Goal: Information Seeking & Learning: Learn about a topic

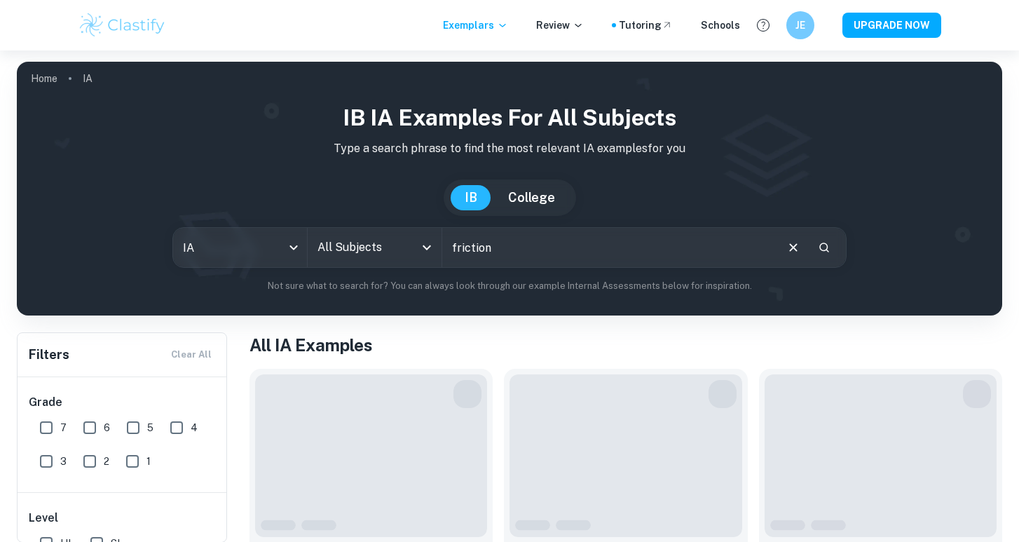
type input "friction"
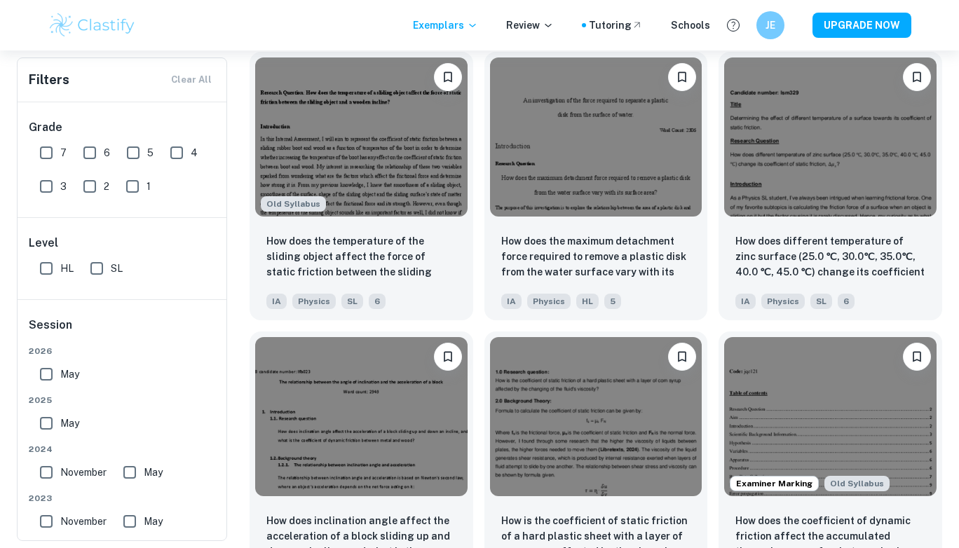
scroll to position [1171, 0]
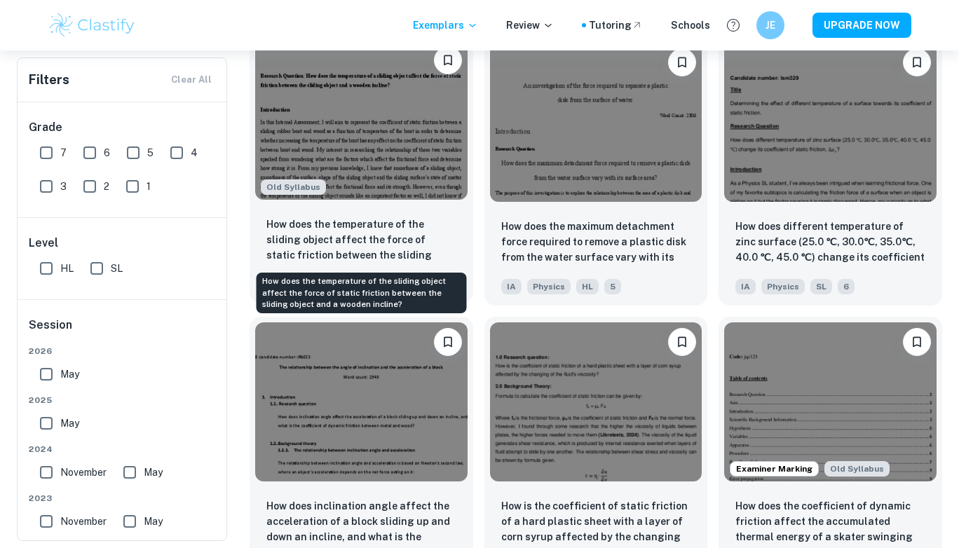
click at [371, 240] on p "How does the temperature of the sliding object affect the force of static frict…" at bounding box center [361, 241] width 190 height 48
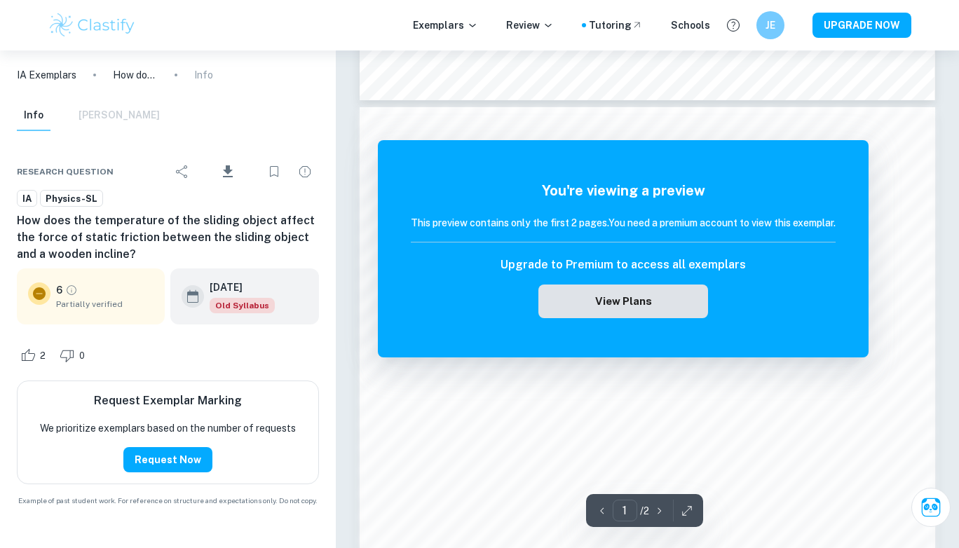
scroll to position [803, 0]
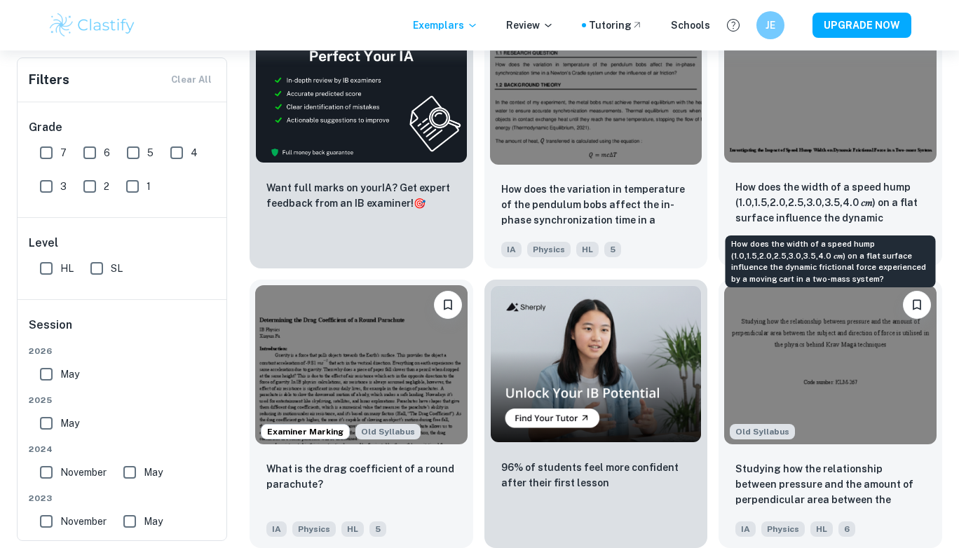
scroll to position [2053, 0]
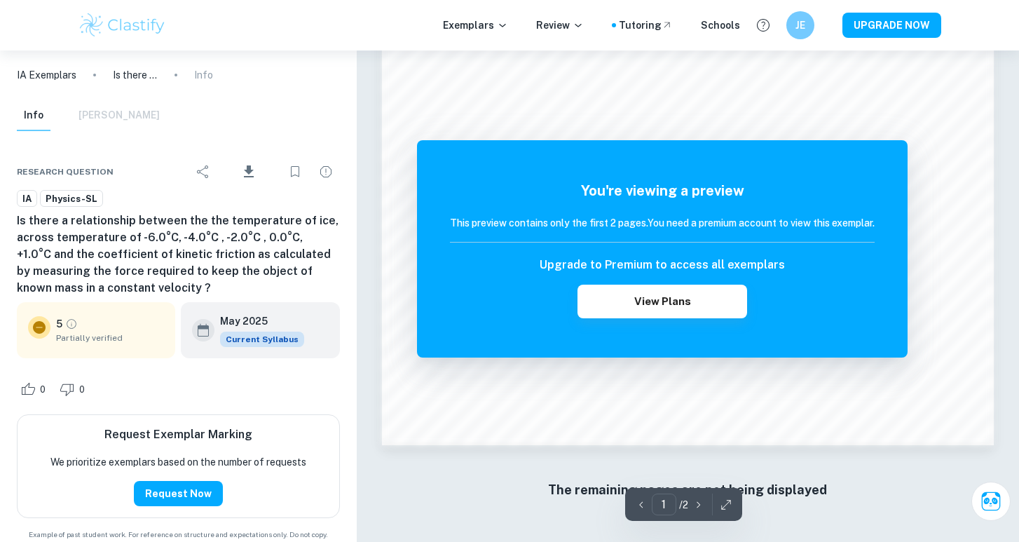
scroll to position [1208, 0]
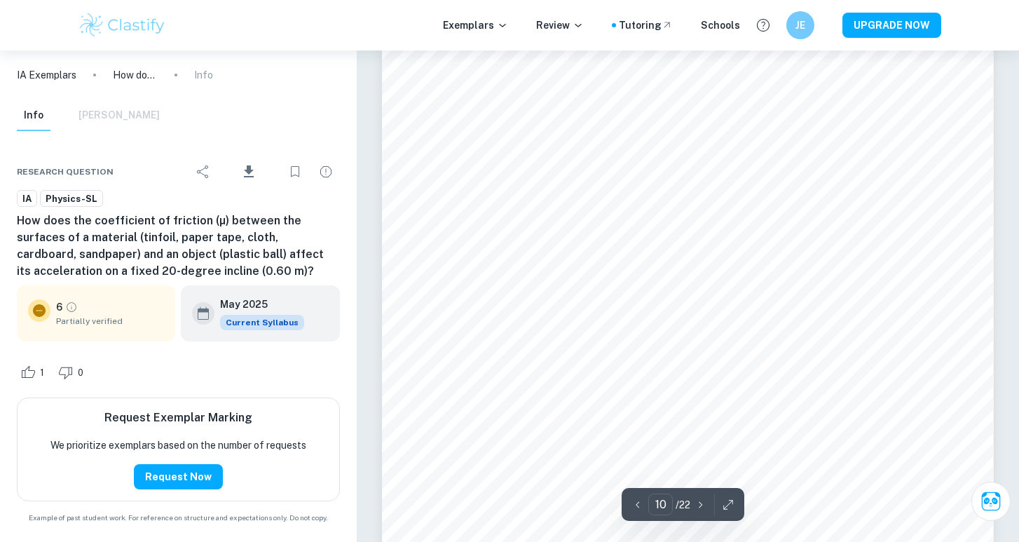
scroll to position [8095, 0]
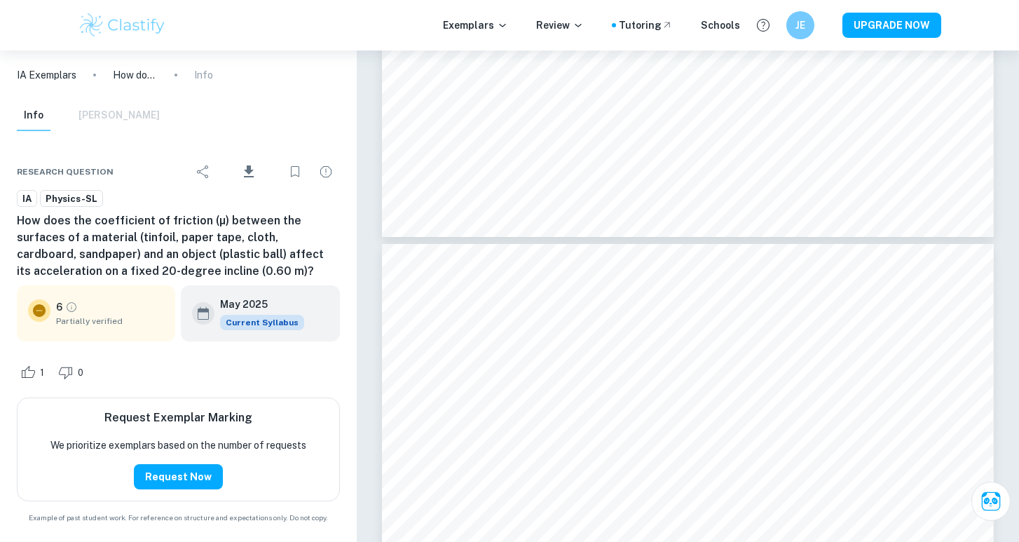
type input "4"
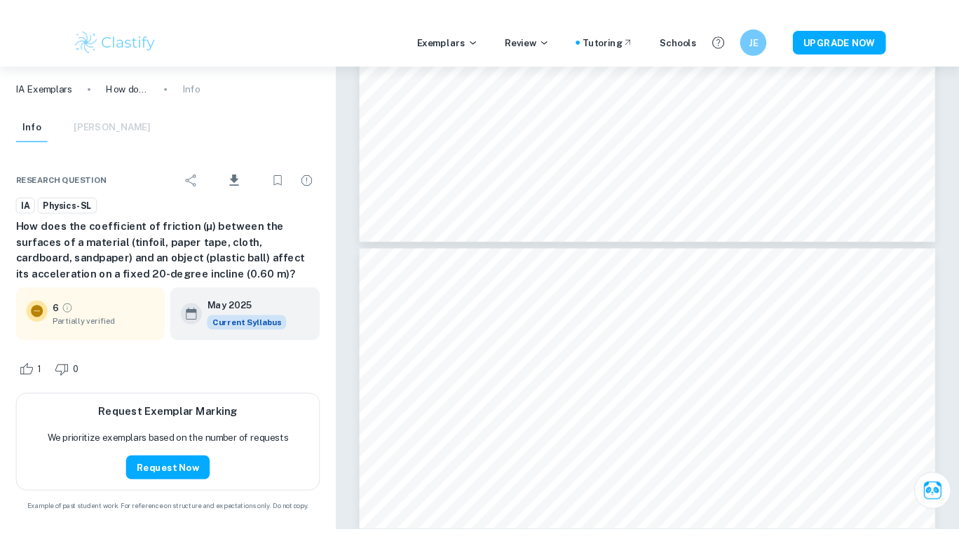
scroll to position [2484, 0]
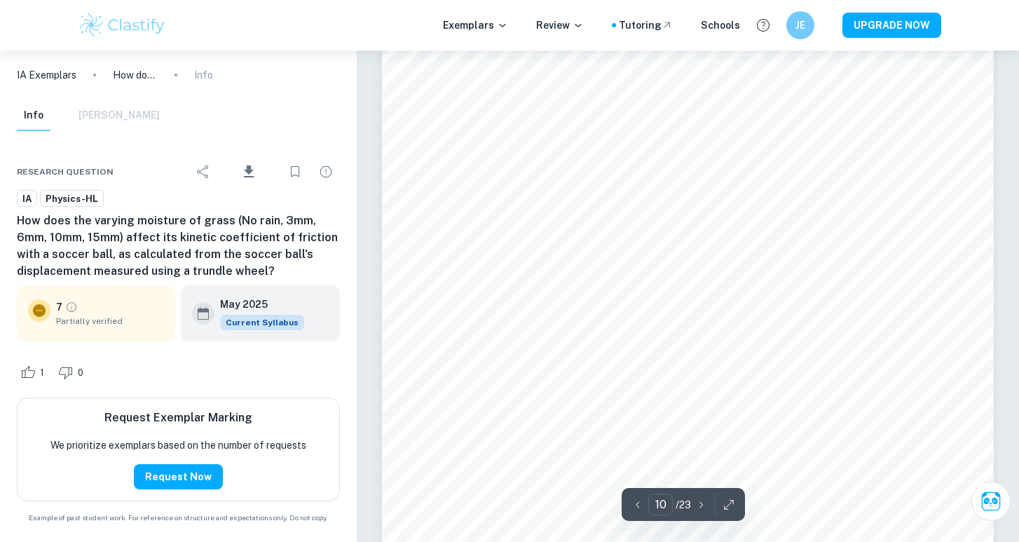
scroll to position [7685, 0]
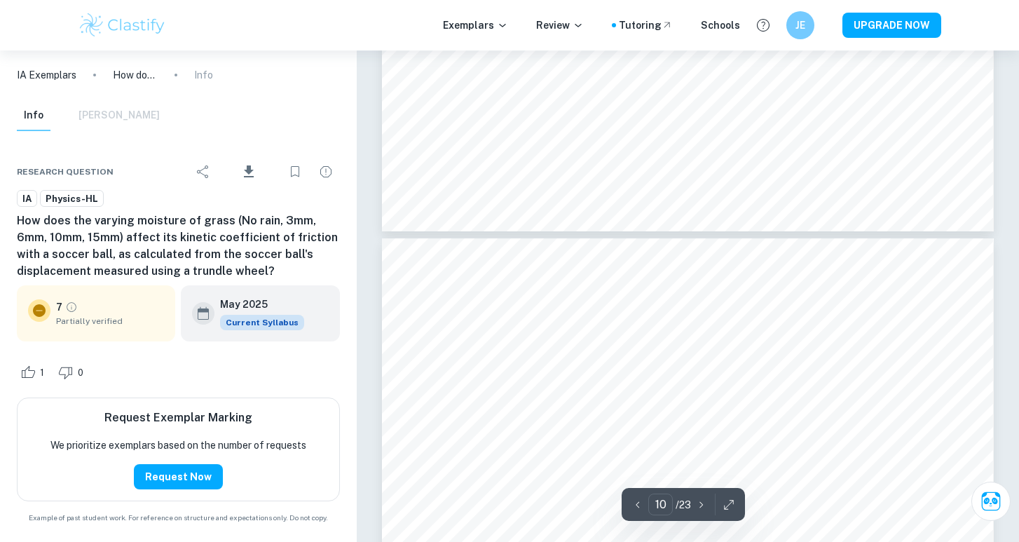
type input "9"
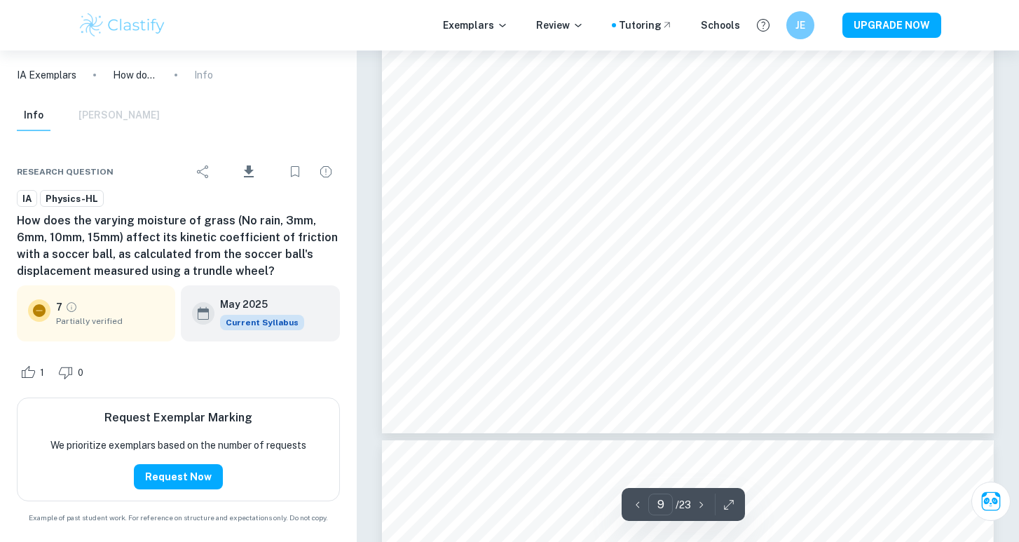
scroll to position [7088, 0]
